Goal: Task Accomplishment & Management: Complete application form

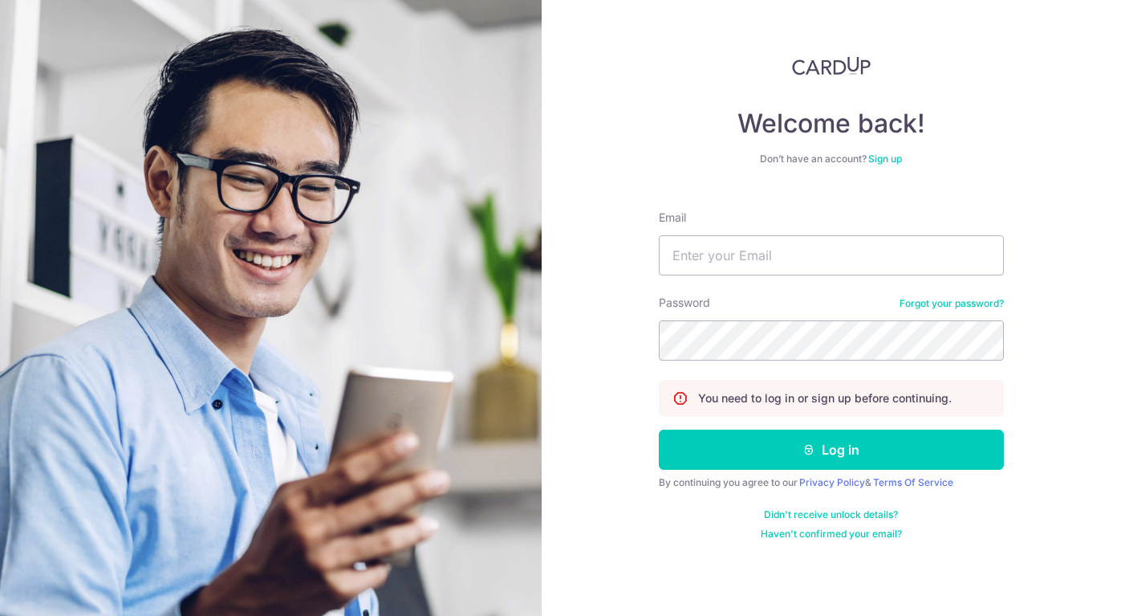
drag, startPoint x: 0, startPoint y: 0, endPoint x: 849, endPoint y: 254, distance: 886.7
click at [849, 254] on input "Email" at bounding box center [831, 255] width 345 height 40
type input "[EMAIL_ADDRESS][DOMAIN_NAME]"
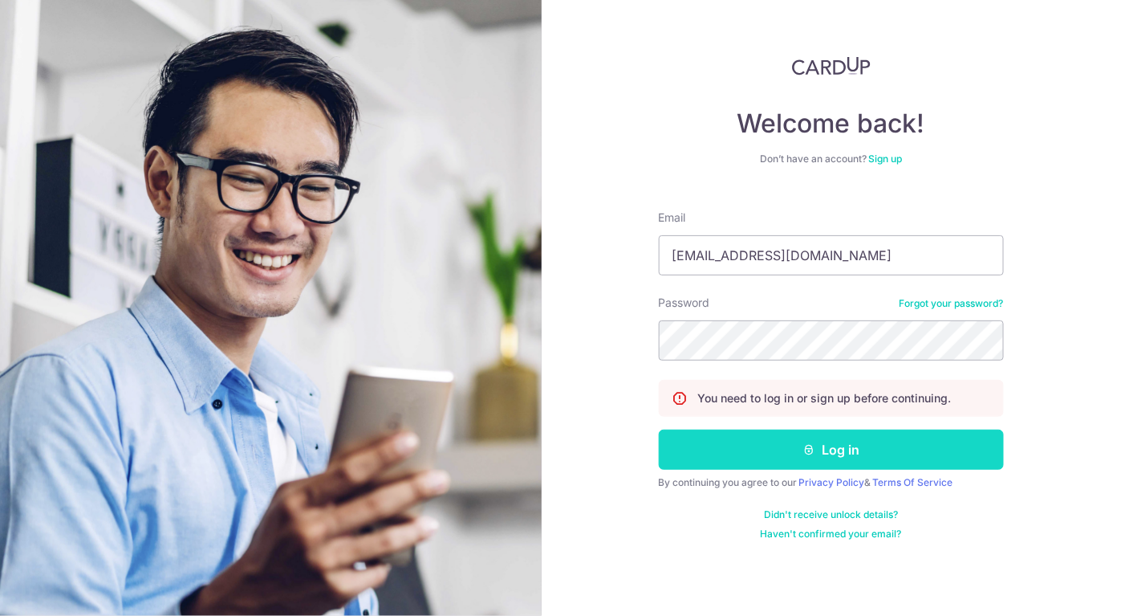
click at [853, 450] on button "Log in" at bounding box center [831, 449] width 345 height 40
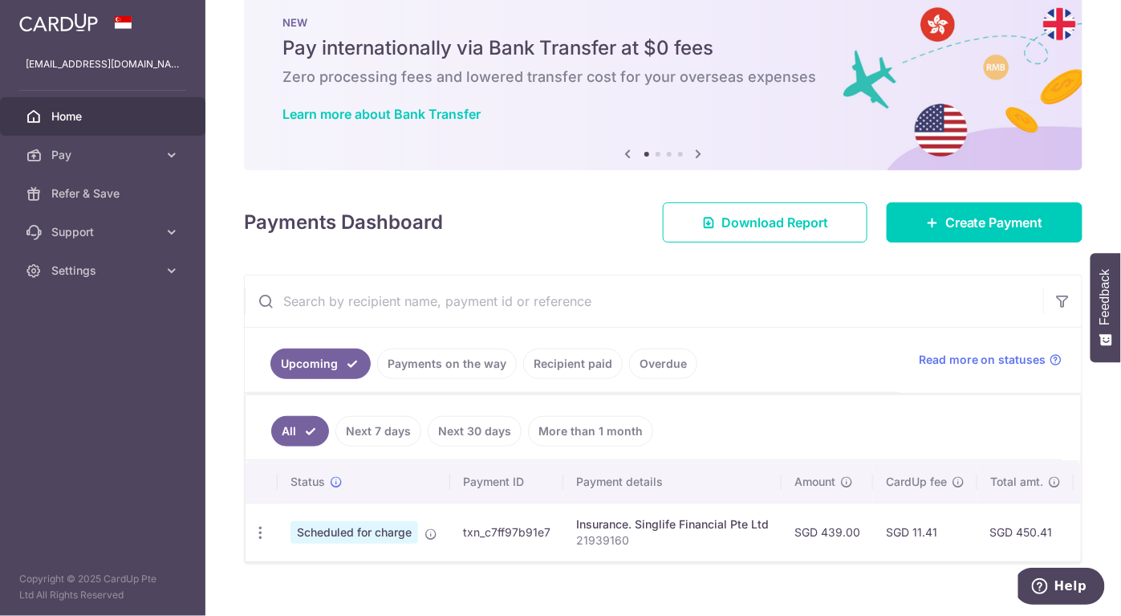
scroll to position [61, 0]
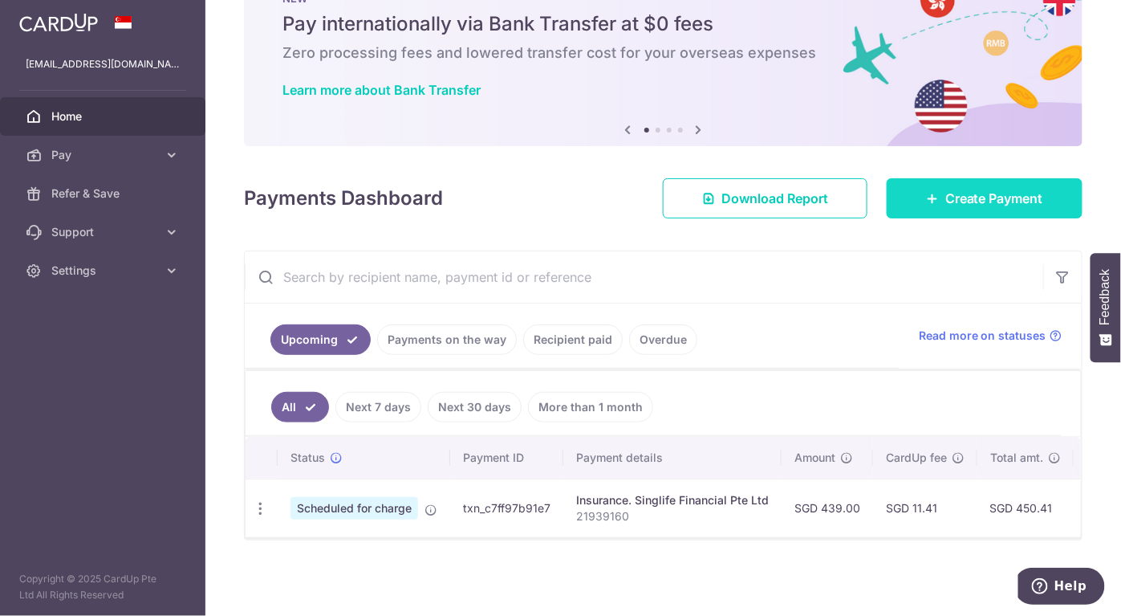
click at [969, 189] on span "Create Payment" at bounding box center [995, 198] width 98 height 19
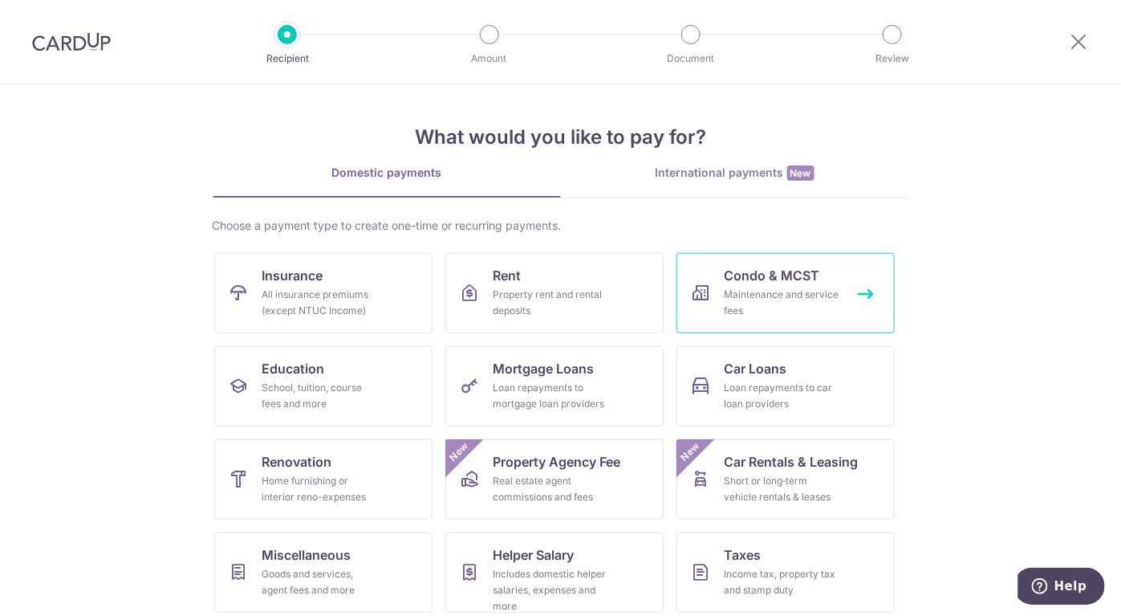
click at [792, 287] on div "Maintenance and service fees" at bounding box center [783, 303] width 116 height 32
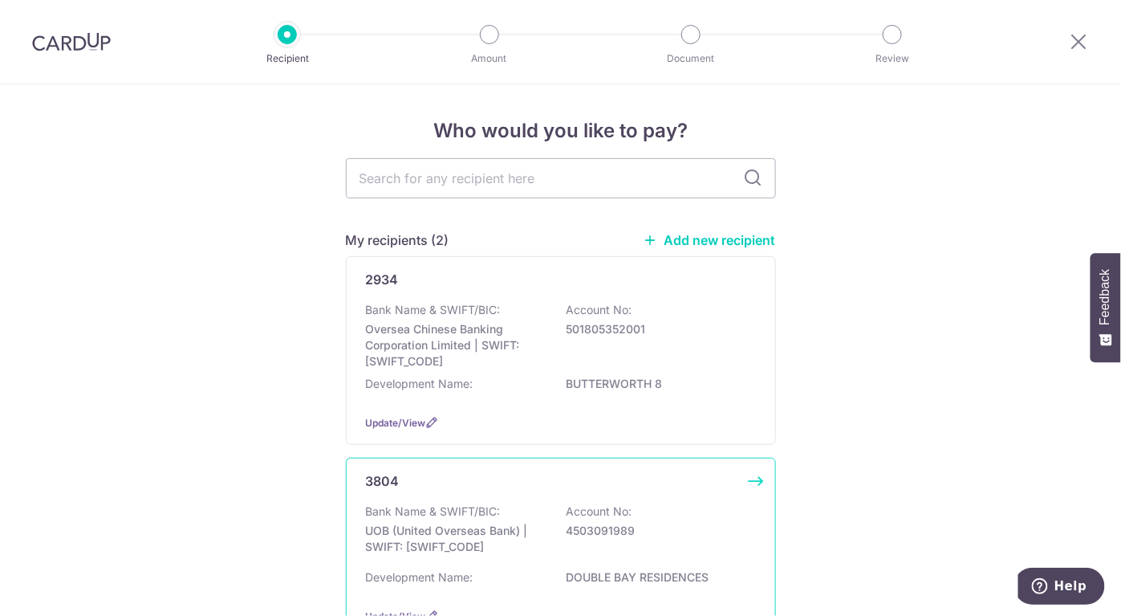
click at [532, 545] on p "UOB (United Overseas Bank) | SWIFT: UOVBSGSGXXX" at bounding box center [456, 539] width 180 height 32
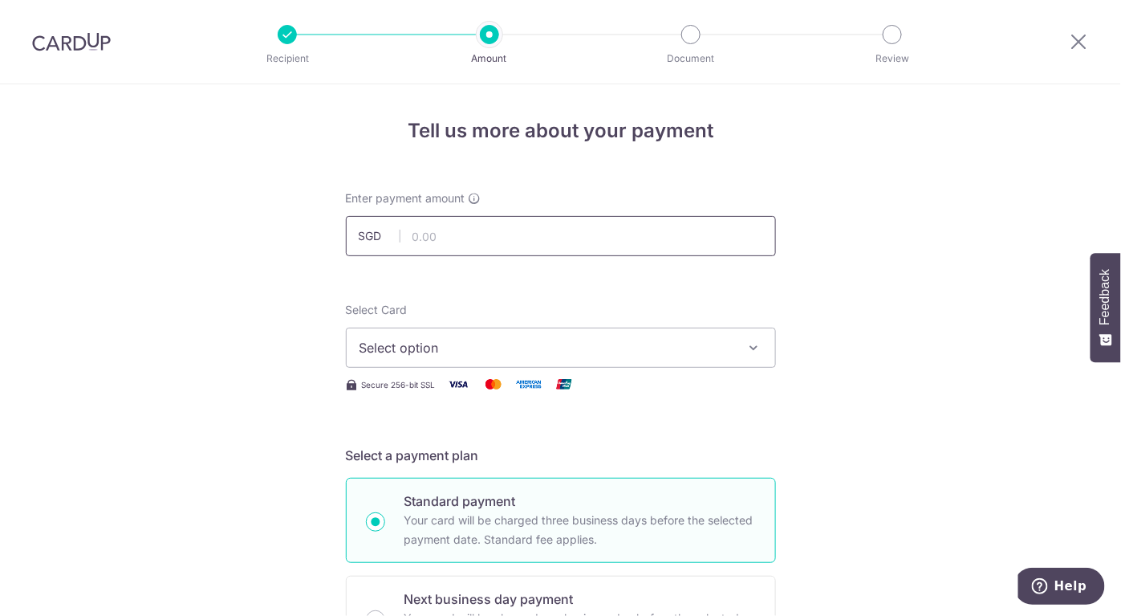
click at [562, 241] on input "text" at bounding box center [561, 236] width 430 height 40
type input "1,200.61"
click at [531, 348] on span "Select option" at bounding box center [547, 347] width 374 height 19
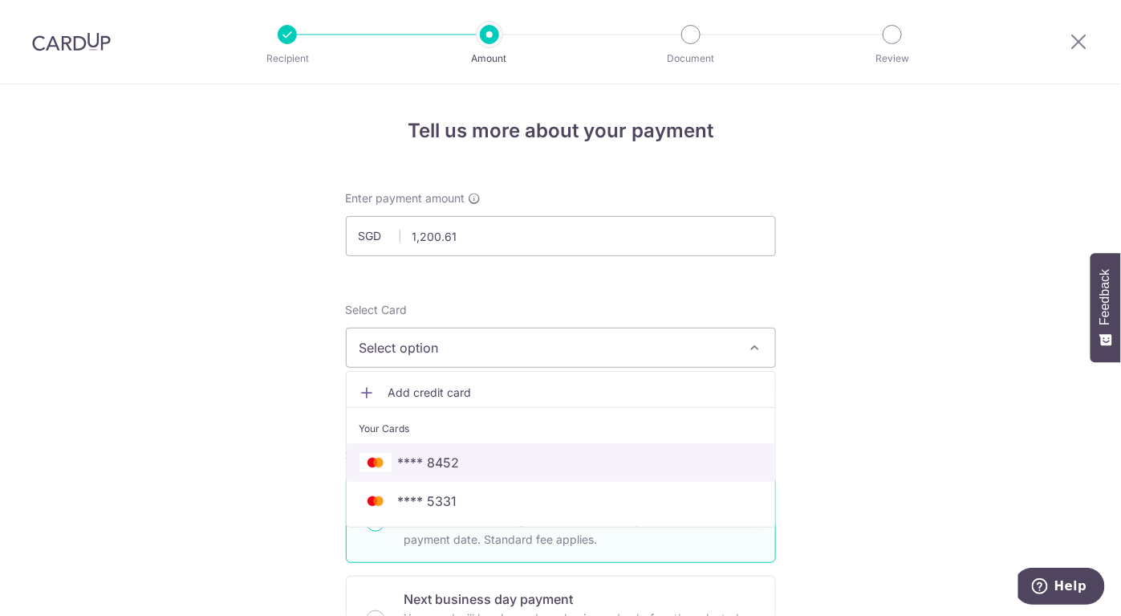
click at [460, 465] on span "**** 8452" at bounding box center [561, 462] width 403 height 19
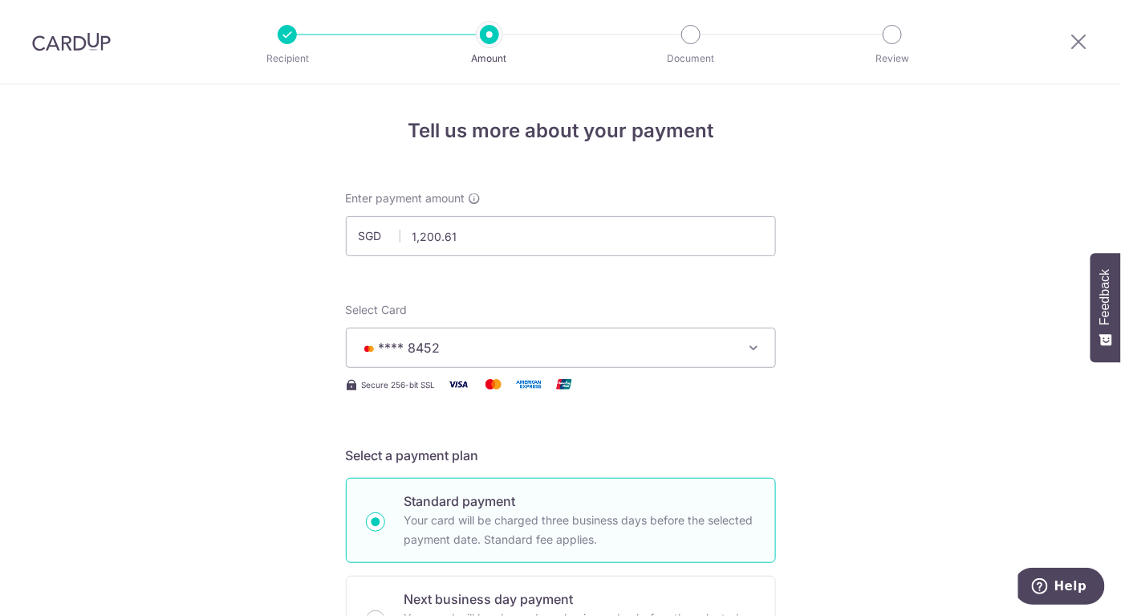
click at [723, 341] on span "**** 8452" at bounding box center [547, 347] width 374 height 19
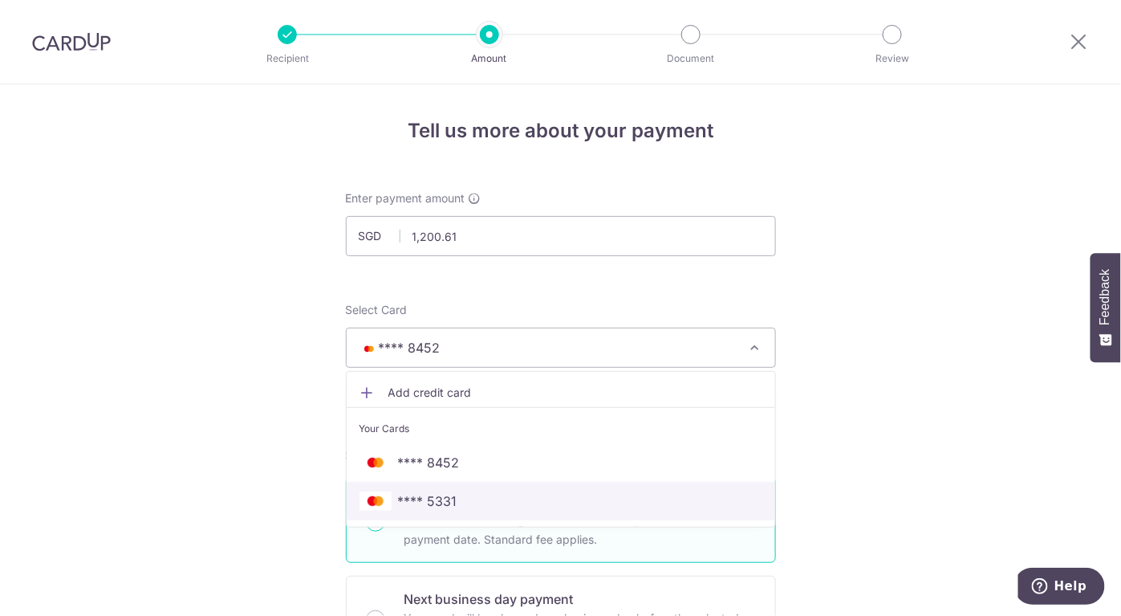
click at [442, 495] on span "**** 5331" at bounding box center [427, 500] width 59 height 19
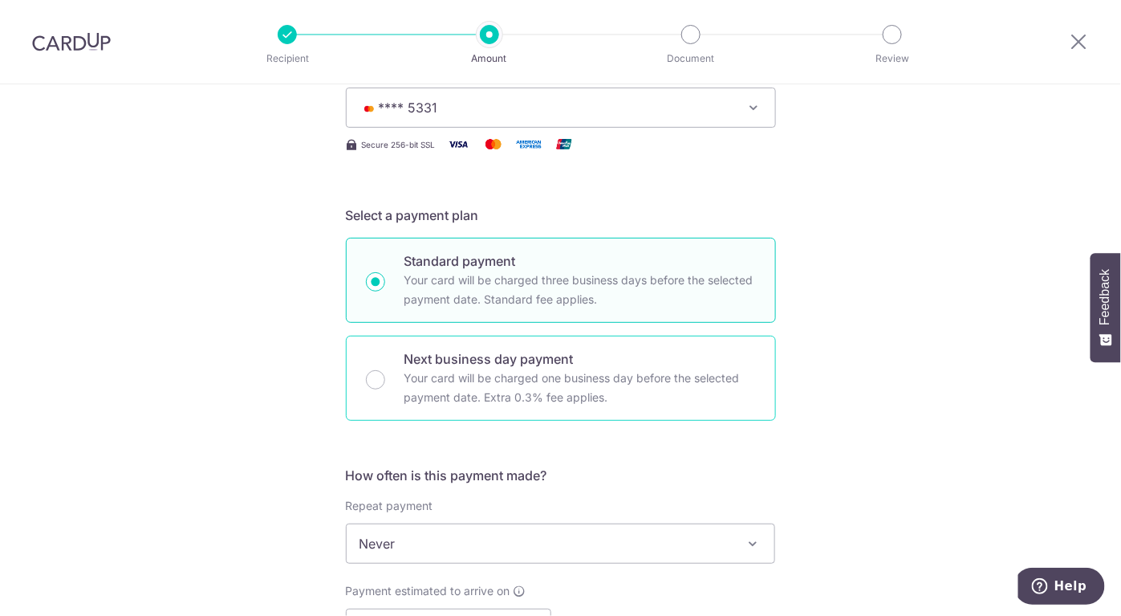
scroll to position [401, 0]
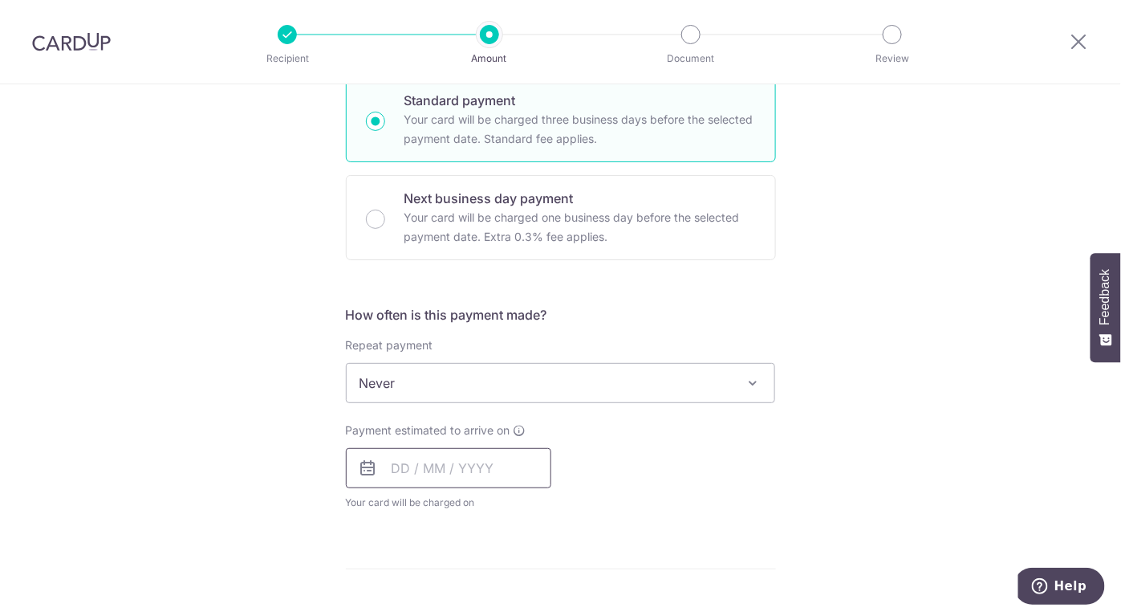
click at [390, 472] on input "text" at bounding box center [449, 468] width 206 height 40
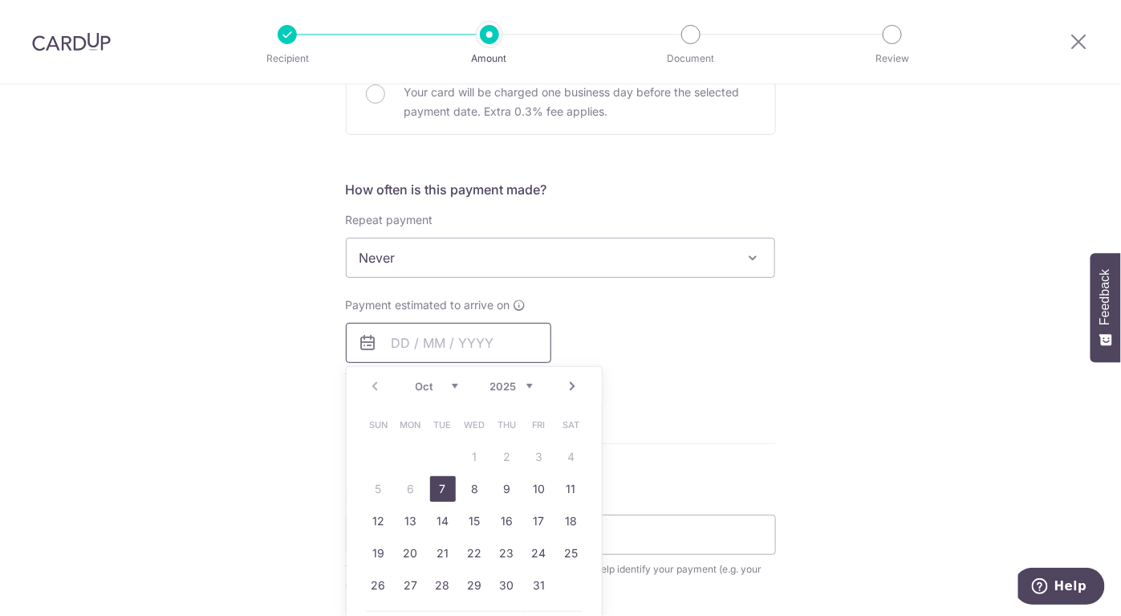
scroll to position [561, 0]
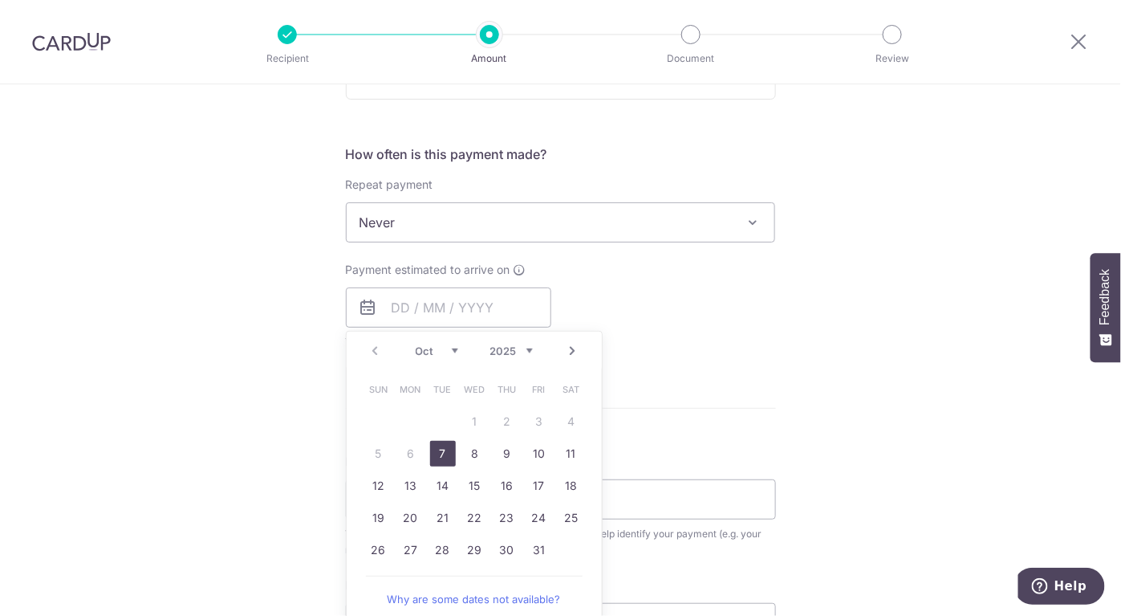
click at [750, 337] on div "Payment estimated to arrive on Prev Next Oct Nov Dec 2025 2026 2027 2028 2029 2…" at bounding box center [561, 306] width 450 height 88
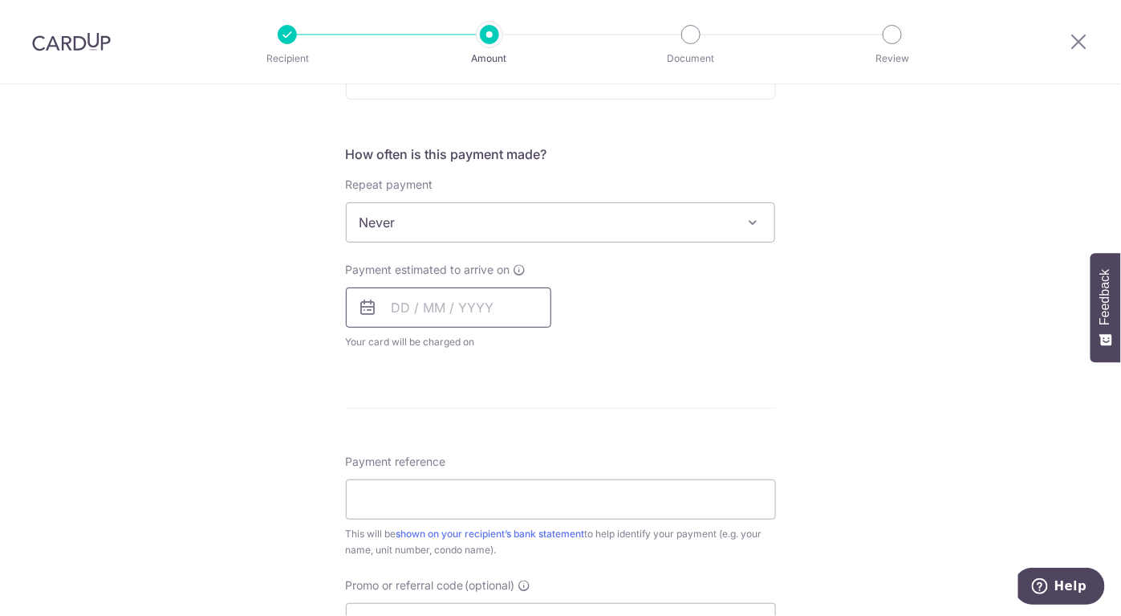
click at [395, 299] on input "text" at bounding box center [449, 307] width 206 height 40
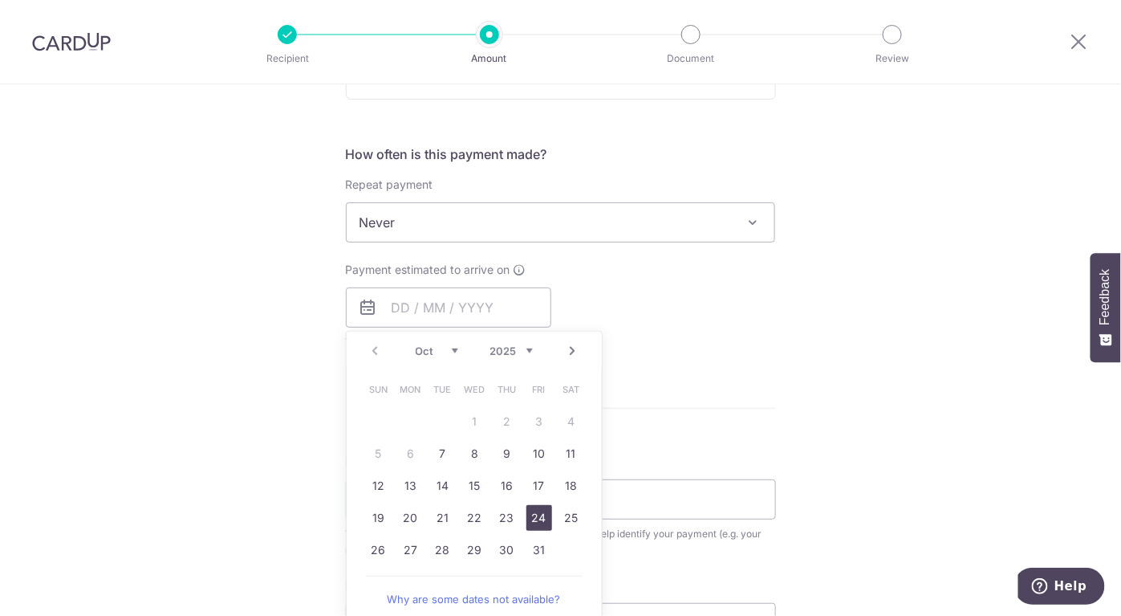
click at [527, 512] on link "24" at bounding box center [540, 518] width 26 height 26
type input "24/10/2025"
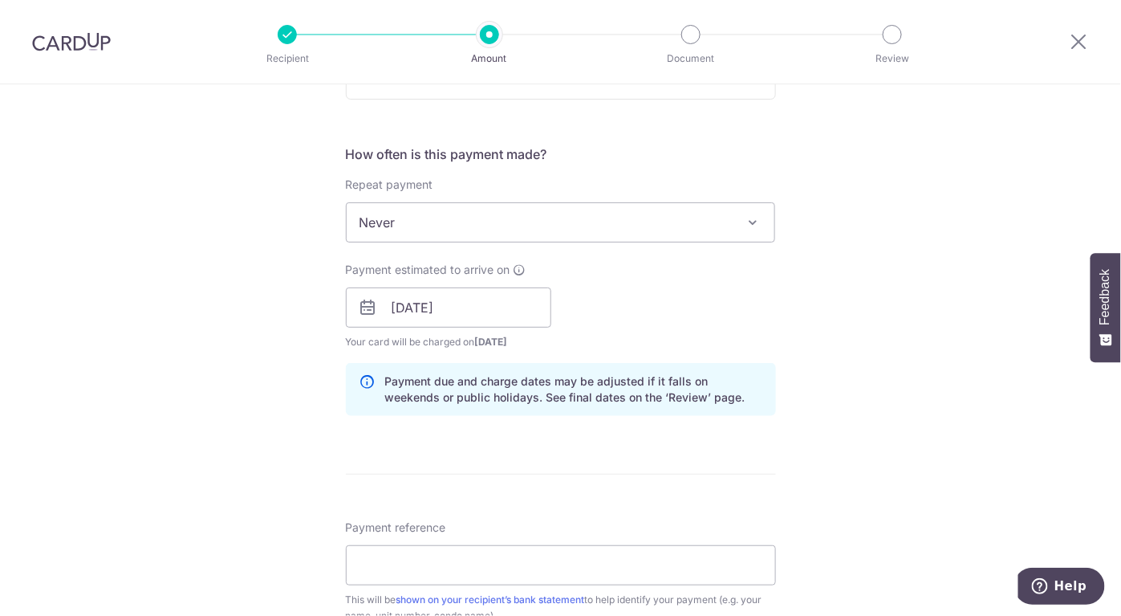
scroll to position [722, 0]
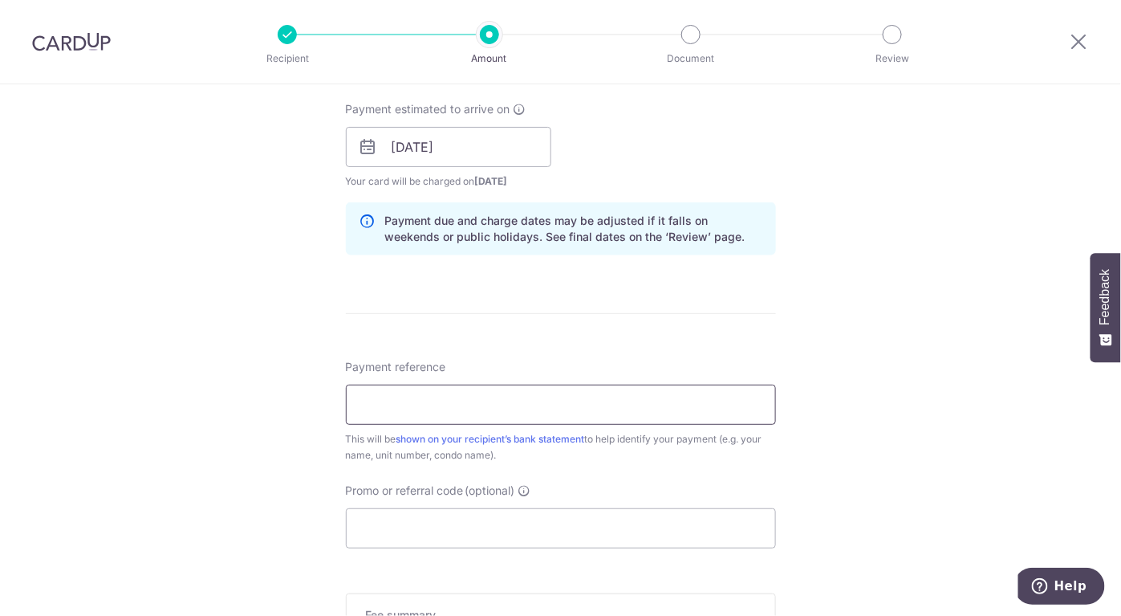
click at [600, 405] on input "Payment reference" at bounding box center [561, 405] width 430 height 40
type input "17B1112"
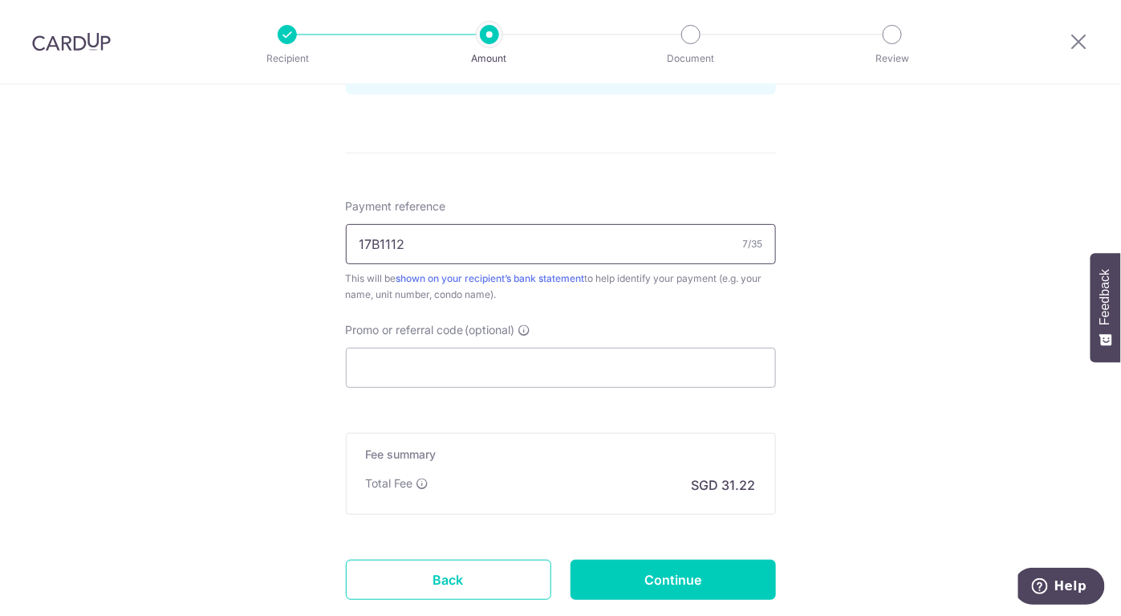
scroll to position [982, 0]
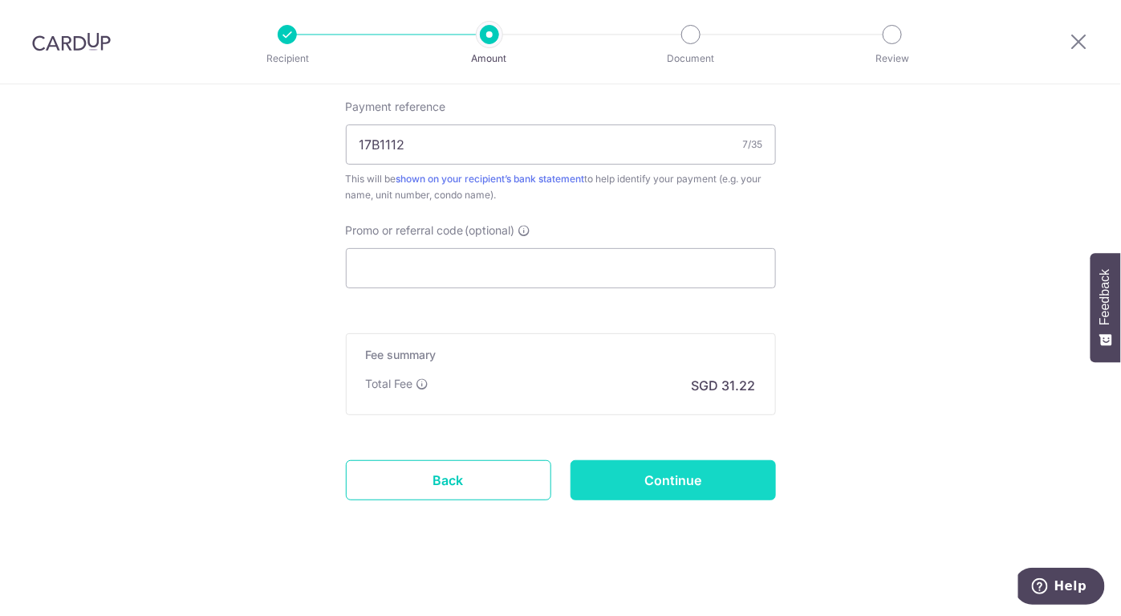
click at [668, 474] on input "Continue" at bounding box center [674, 480] width 206 height 40
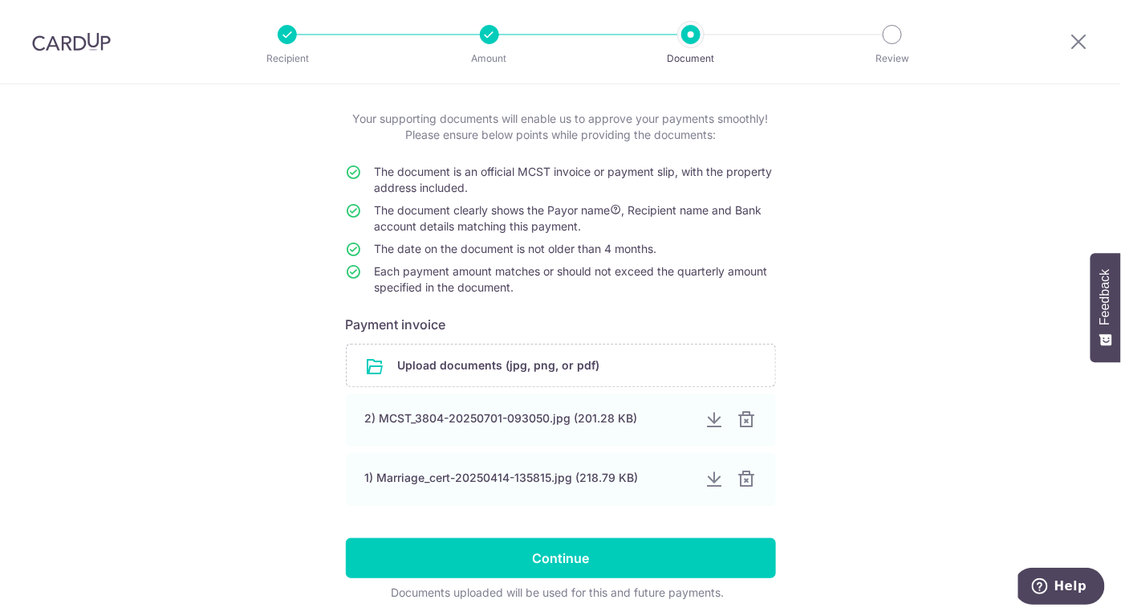
scroll to position [137, 0]
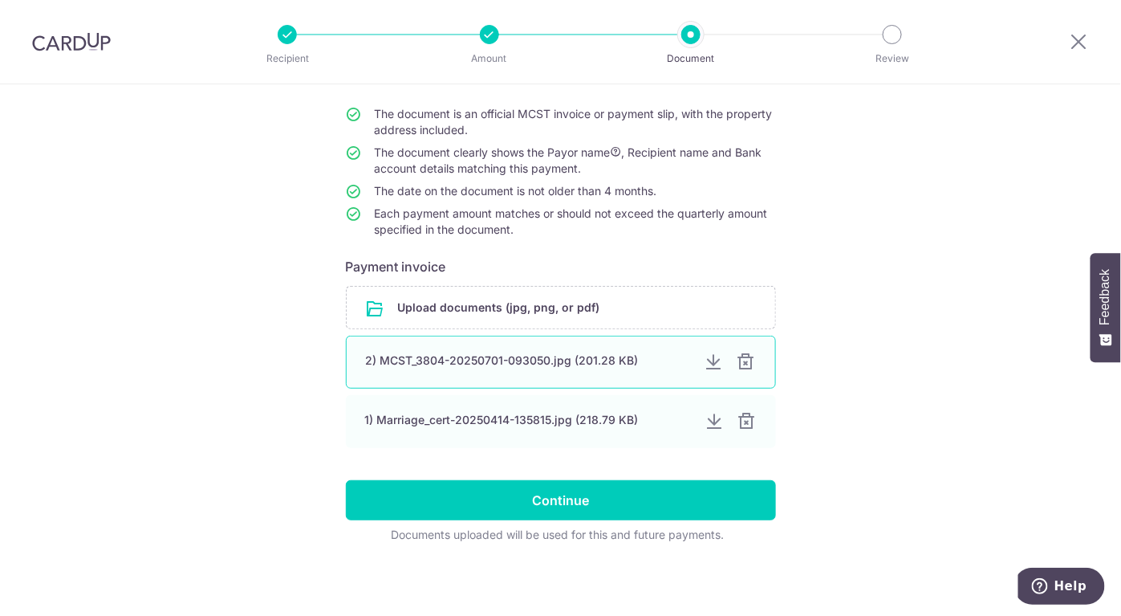
click at [750, 357] on div at bounding box center [746, 361] width 19 height 19
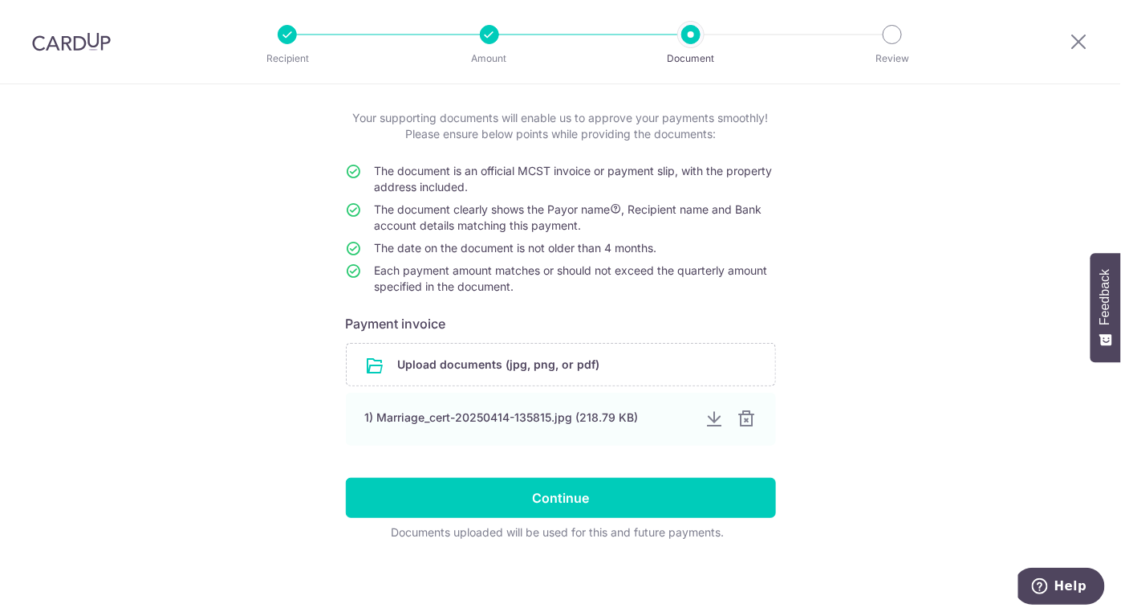
scroll to position [78, 0]
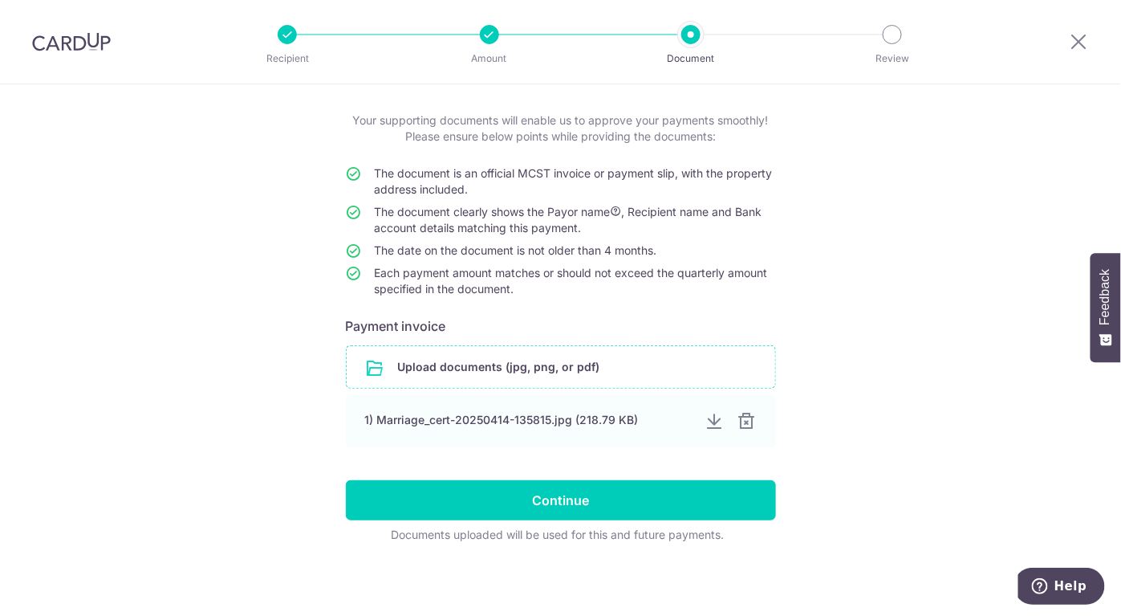
click at [575, 366] on input "file" at bounding box center [561, 367] width 429 height 42
click at [561, 368] on input "file" at bounding box center [561, 367] width 429 height 42
click at [590, 372] on input "file" at bounding box center [561, 367] width 429 height 42
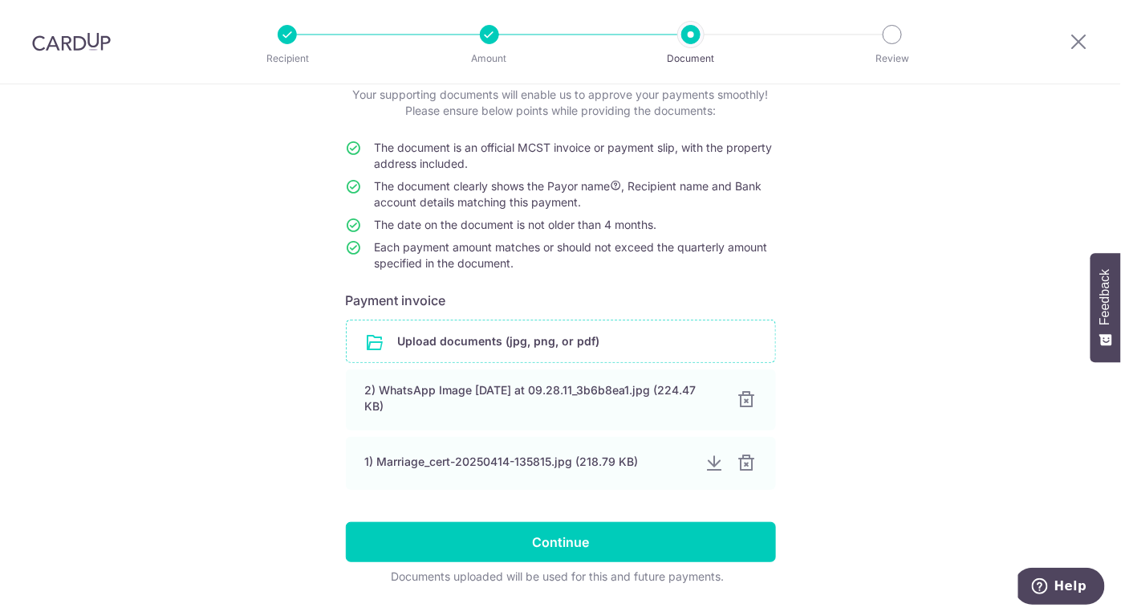
scroll to position [145, 0]
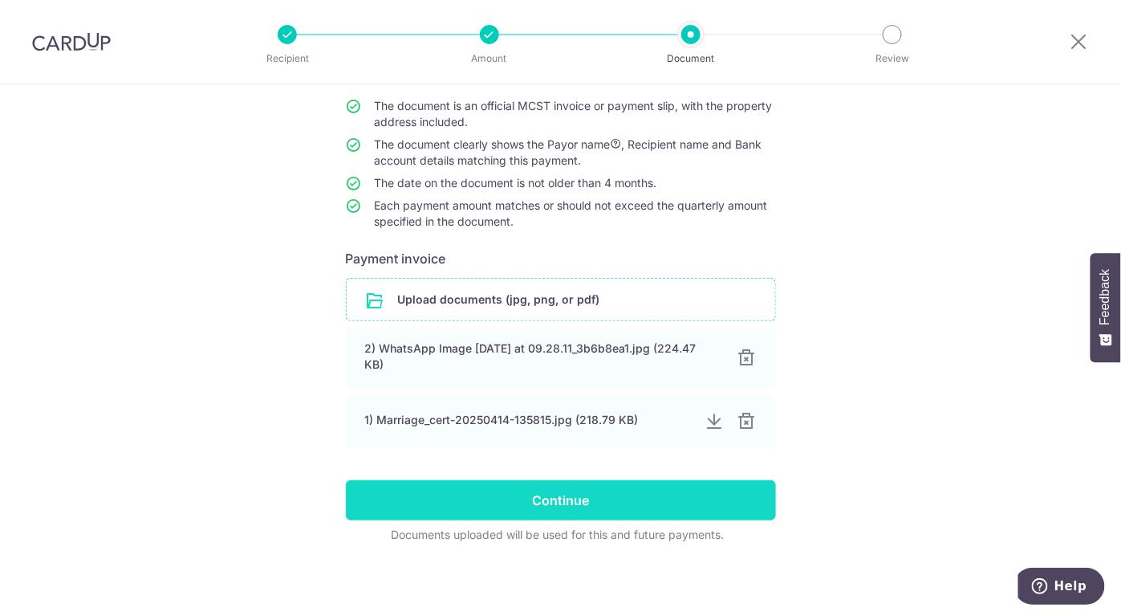
click at [556, 497] on input "Continue" at bounding box center [561, 500] width 430 height 40
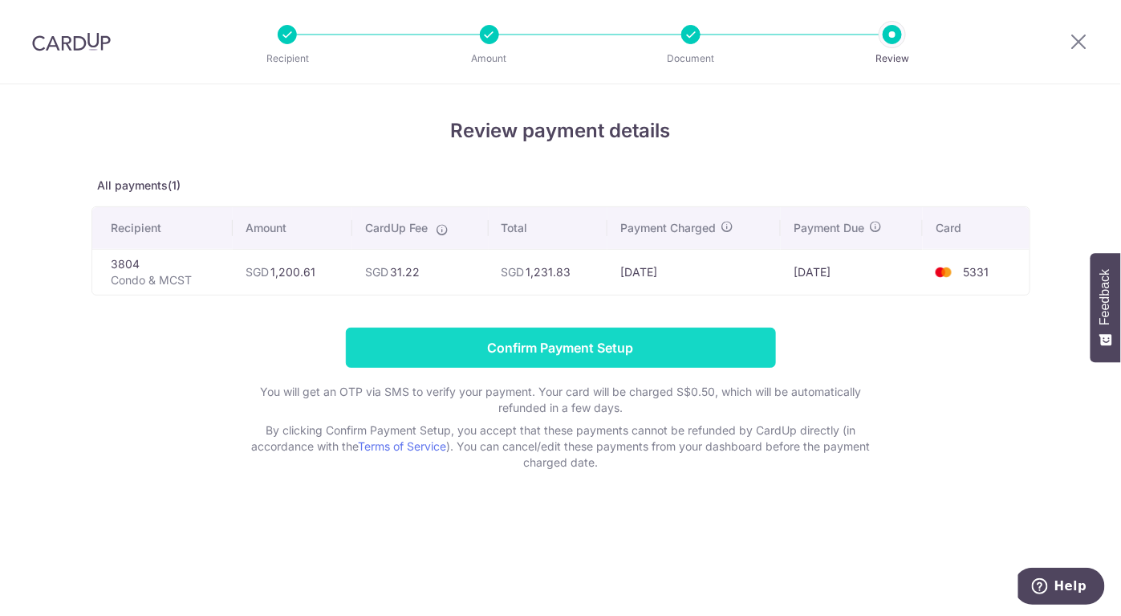
click at [543, 345] on input "Confirm Payment Setup" at bounding box center [561, 348] width 430 height 40
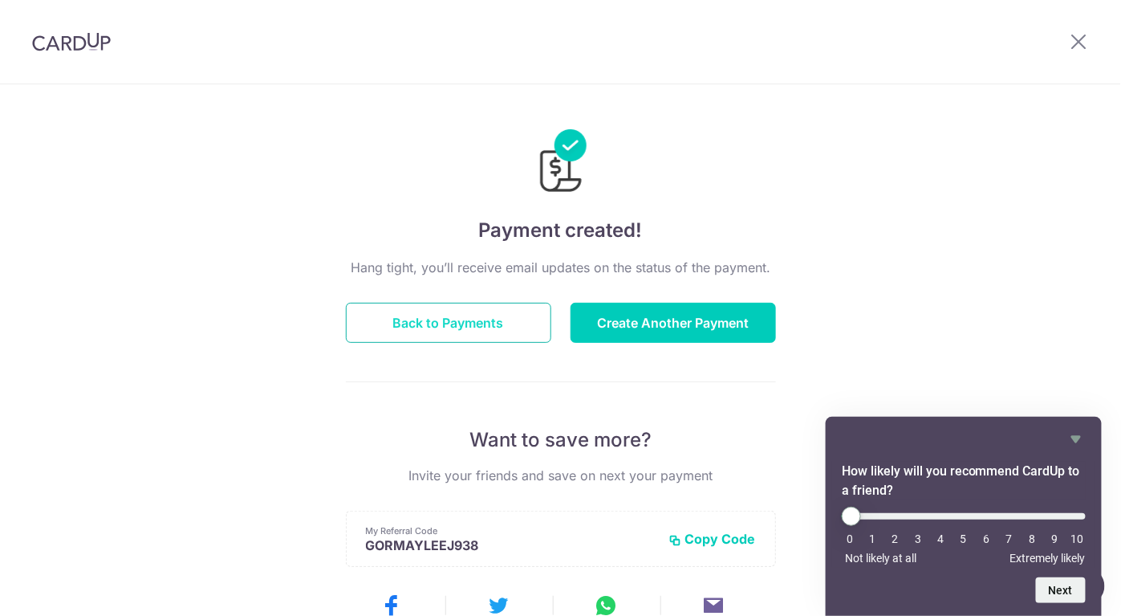
click at [460, 321] on button "Back to Payments" at bounding box center [449, 323] width 206 height 40
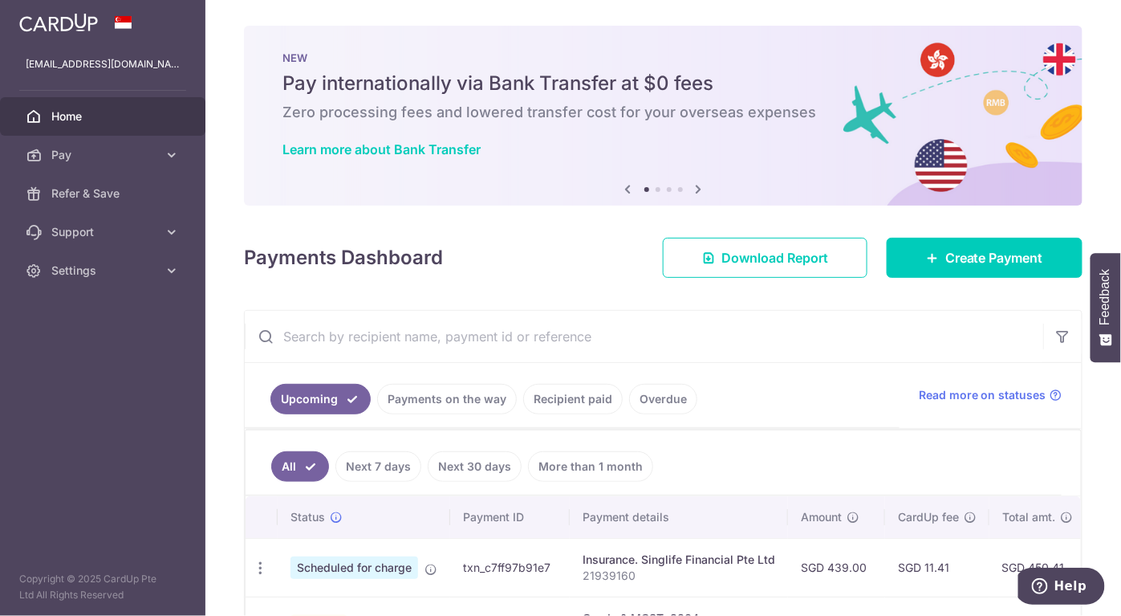
scroll to position [120, 0]
